Goal: Navigation & Orientation: Find specific page/section

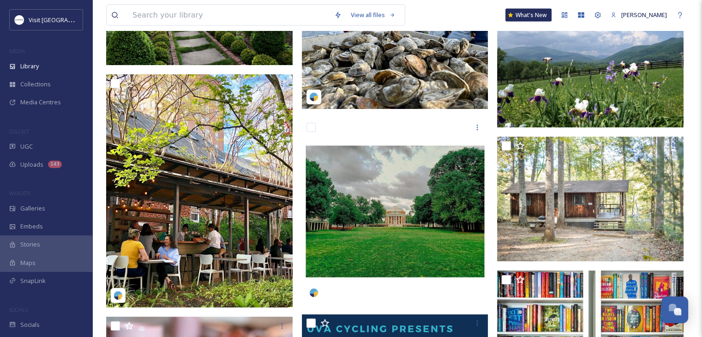
scroll to position [26307, 0]
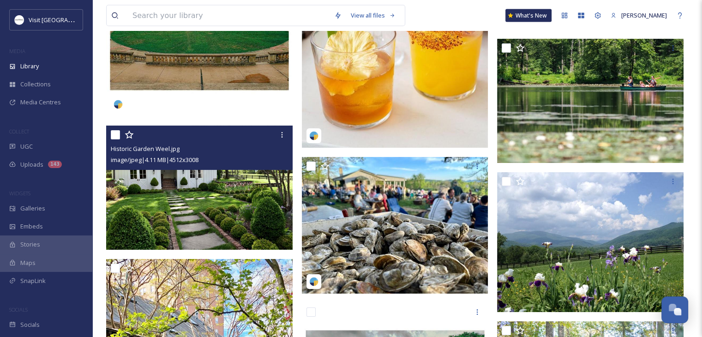
click at [158, 200] on img at bounding box center [199, 187] width 186 height 125
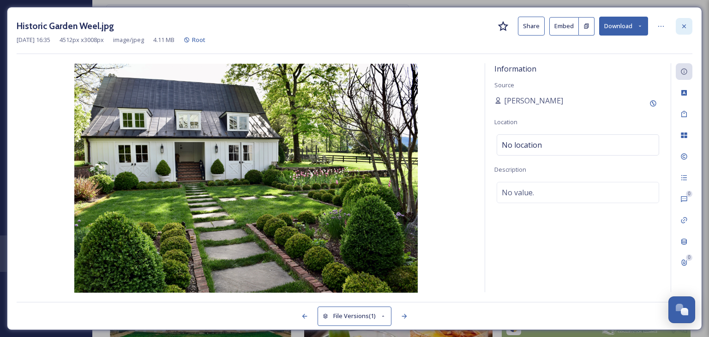
click at [689, 24] on div at bounding box center [684, 26] width 17 height 17
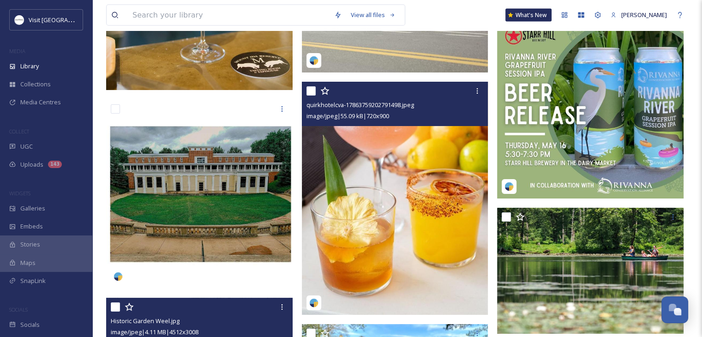
scroll to position [26630, 0]
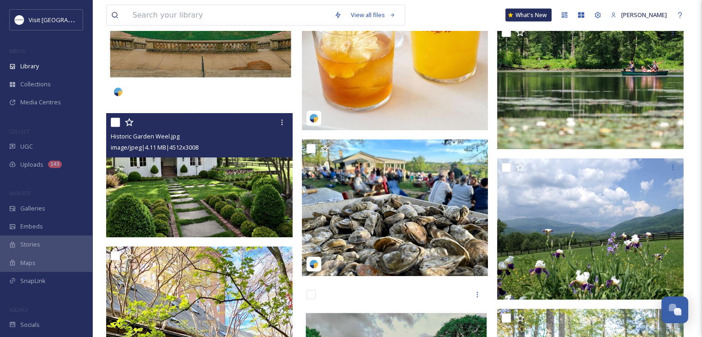
click at [199, 202] on img at bounding box center [199, 175] width 186 height 125
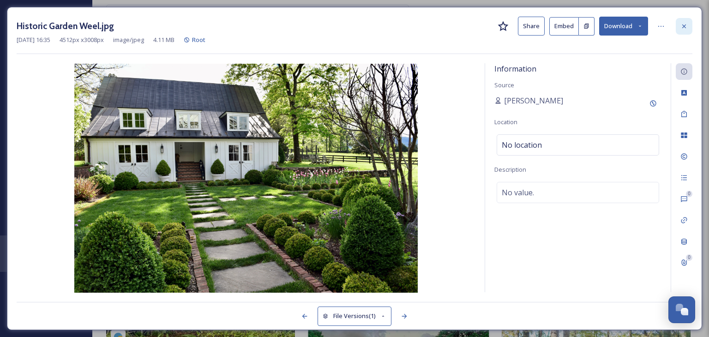
click at [680, 29] on icon at bounding box center [683, 26] width 7 height 7
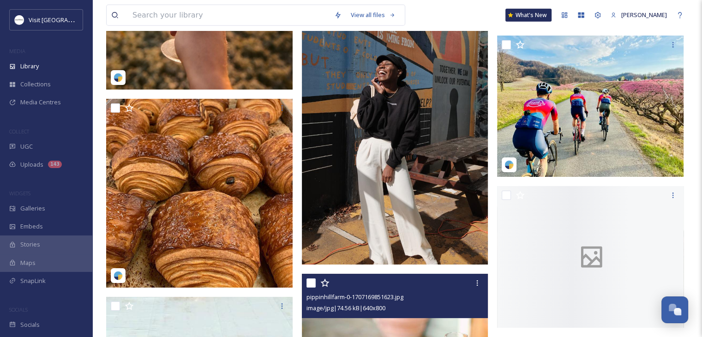
scroll to position [30876, 0]
